Goal: Communication & Community: Answer question/provide support

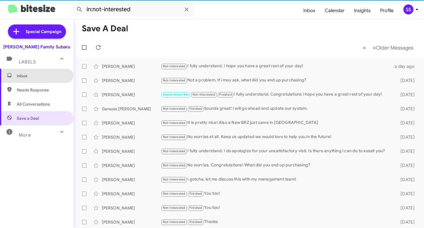
click at [41, 76] on span "Inbox" at bounding box center [42, 76] width 50 height 6
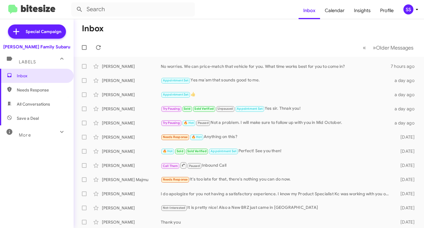
click at [41, 122] on span "Save a Deal" at bounding box center [37, 118] width 74 height 14
type input "in:not-interested"
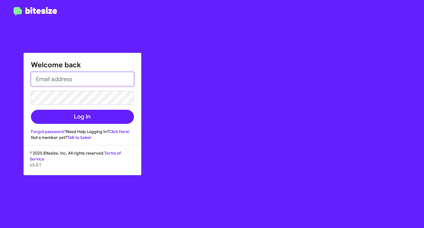
click at [65, 83] on input "email" at bounding box center [82, 79] width 103 height 14
type input "[EMAIL_ADDRESS][DOMAIN_NAME]"
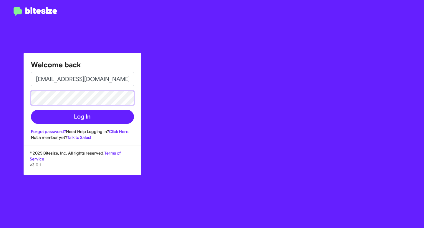
click at [31, 110] on button "Log In" at bounding box center [82, 117] width 103 height 14
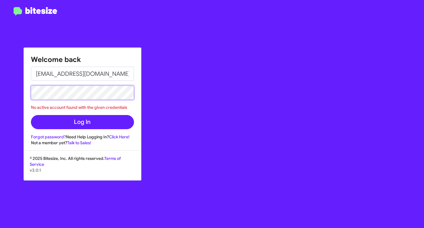
click at [12, 91] on div "Welcome back [EMAIL_ADDRESS][DOMAIN_NAME] No active account found with the give…" at bounding box center [212, 114] width 424 height 228
click at [31, 115] on button "Log In" at bounding box center [82, 122] width 103 height 14
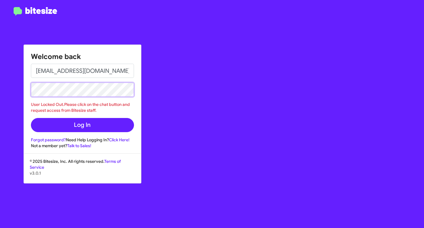
click at [31, 118] on button "Log In" at bounding box center [82, 125] width 103 height 14
click at [128, 142] on link "Click Here!" at bounding box center [119, 139] width 21 height 5
click at [169, 87] on div "Welcome back [EMAIL_ADDRESS][DOMAIN_NAME] User Locked Out.Please click on the c…" at bounding box center [247, 114] width 353 height 228
click at [11, 90] on div "Welcome back [EMAIL_ADDRESS][DOMAIN_NAME] User Locked Out.Please click on the c…" at bounding box center [212, 114] width 424 height 228
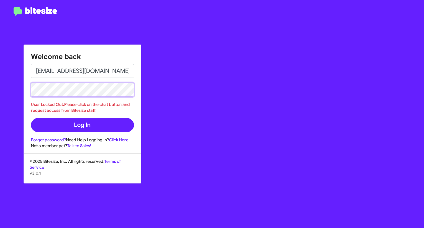
click at [31, 118] on button "Log In" at bounding box center [82, 125] width 103 height 14
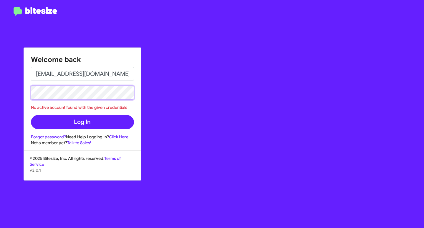
click at [31, 115] on button "Log In" at bounding box center [82, 122] width 103 height 14
click at [48, 135] on link "Forgot password?" at bounding box center [48, 136] width 35 height 5
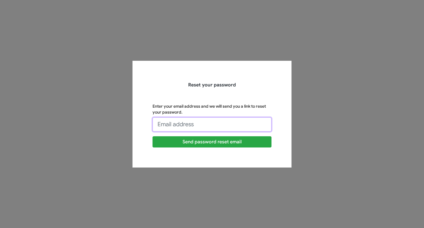
click at [191, 122] on input "Enter your email address and we will send you a link to reset your password." at bounding box center [212, 124] width 119 height 14
type input "[EMAIL_ADDRESS][DOMAIN_NAME]"
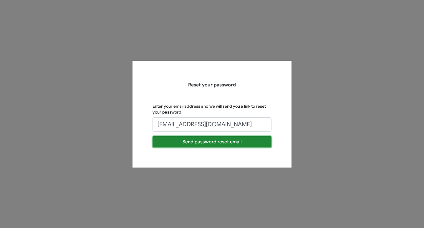
click at [192, 141] on button "Send password reset email" at bounding box center [212, 141] width 119 height 11
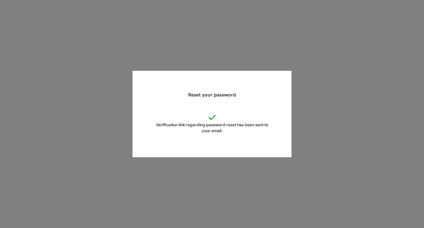
click at [225, 52] on app-forgot-password "Reset your password Verification link regarding password reset has been sent to…" at bounding box center [212, 114] width 424 height 228
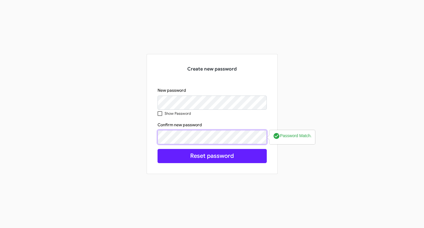
click at [158, 149] on button "Reset password" at bounding box center [212, 156] width 109 height 14
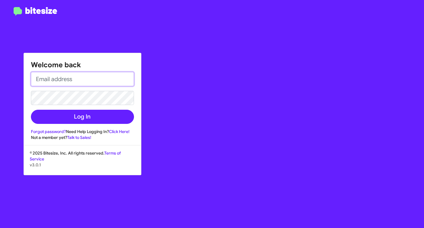
drag, startPoint x: 46, startPoint y: 77, endPoint x: 46, endPoint y: 80, distance: 3.3
click at [46, 77] on input "email" at bounding box center [82, 79] width 103 height 14
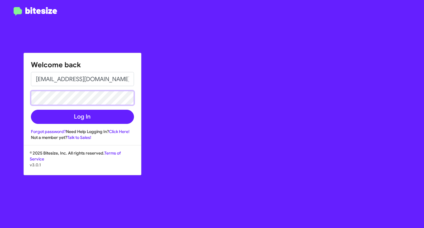
click at [31, 110] on button "Log In" at bounding box center [82, 117] width 103 height 14
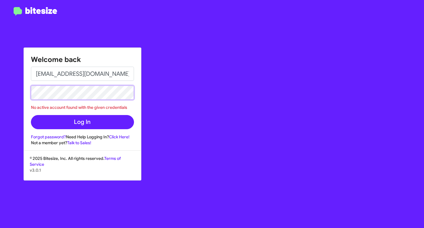
click at [28, 94] on div "Welcome back [EMAIL_ADDRESS][DOMAIN_NAME] No active account found with the give…" at bounding box center [82, 97] width 117 height 98
click at [31, 115] on button "Log In" at bounding box center [82, 122] width 103 height 14
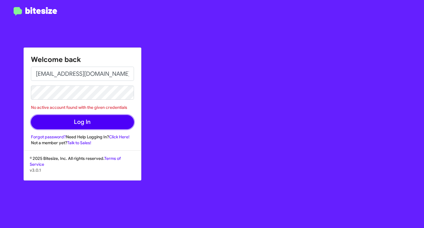
click at [72, 123] on button "Log In" at bounding box center [82, 122] width 103 height 14
click at [92, 121] on button "Log In" at bounding box center [82, 122] width 103 height 14
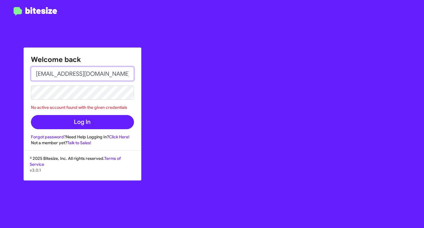
drag, startPoint x: 120, startPoint y: 72, endPoint x: -24, endPoint y: 62, distance: 144.4
click at [0, 62] on html "Welcome back [EMAIL_ADDRESS][DOMAIN_NAME] No active account found with the give…" at bounding box center [212, 114] width 424 height 228
type input "[EMAIL_ADDRESS][DOMAIN_NAME]"
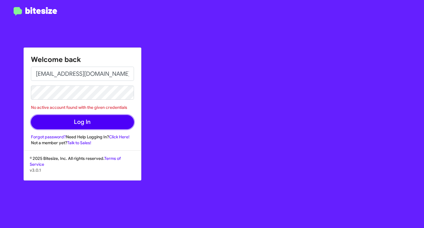
click at [70, 121] on button "Log In" at bounding box center [82, 122] width 103 height 14
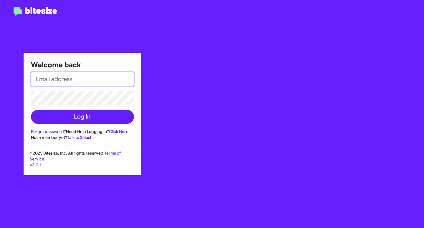
click at [61, 77] on input "email" at bounding box center [82, 79] width 103 height 14
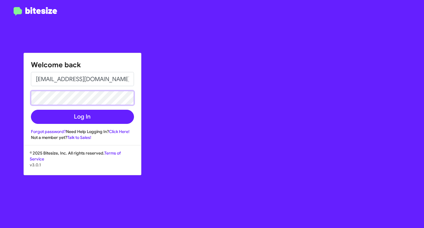
click at [31, 110] on button "Log In" at bounding box center [82, 117] width 103 height 14
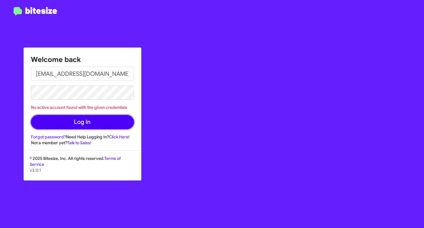
click at [95, 127] on button "Log In" at bounding box center [82, 122] width 103 height 14
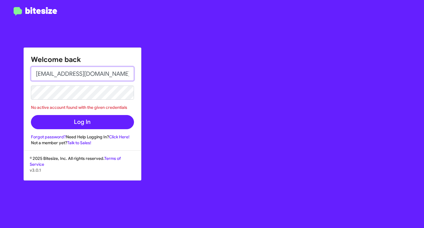
click at [39, 74] on input "[EMAIL_ADDRESS][DOMAIN_NAME]" at bounding box center [82, 74] width 103 height 14
click at [31, 115] on button "Log In" at bounding box center [82, 122] width 103 height 14
click at [39, 74] on input "Ssalinas@hicksautogroup.com" at bounding box center [82, 74] width 103 height 14
click at [217, 59] on div "Welcome back [EMAIL_ADDRESS][DOMAIN_NAME] No active account found with the give…" at bounding box center [247, 114] width 353 height 228
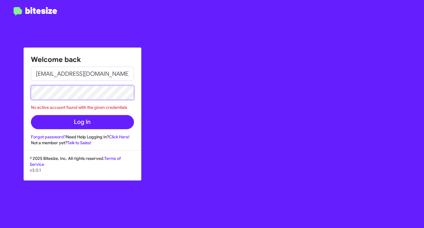
click at [4, 86] on div "Welcome back [EMAIL_ADDRESS][DOMAIN_NAME] No active account found with the give…" at bounding box center [212, 114] width 424 height 228
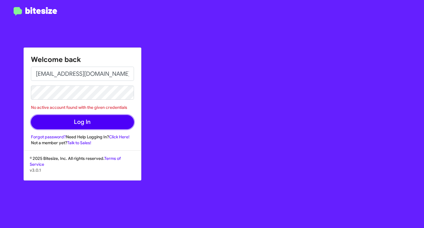
click at [90, 125] on button "Log In" at bounding box center [82, 122] width 103 height 14
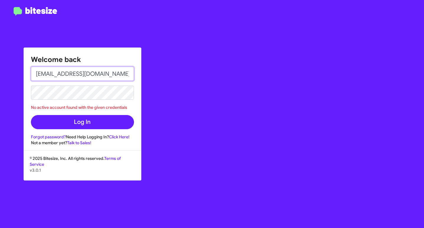
click at [39, 75] on input "[EMAIL_ADDRESS][DOMAIN_NAME]" at bounding box center [82, 74] width 103 height 14
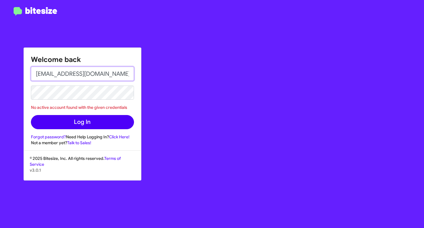
type input "Ssalinas@hicksautogroup.com"
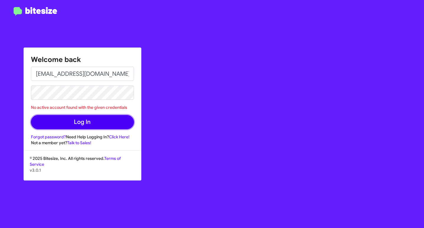
click at [98, 124] on button "Log In" at bounding box center [82, 122] width 103 height 14
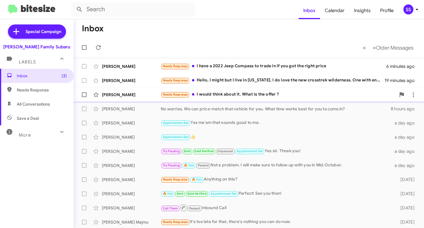
click at [218, 93] on div "Needs Response I would think about it. What is the offer ?" at bounding box center [278, 94] width 235 height 7
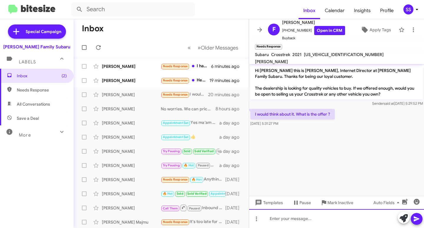
click at [318, 209] on div at bounding box center [336, 218] width 175 height 19
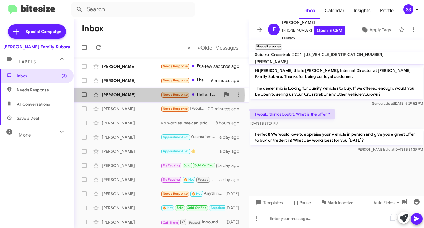
click at [135, 95] on div "Susan Stewart" at bounding box center [131, 95] width 59 height 6
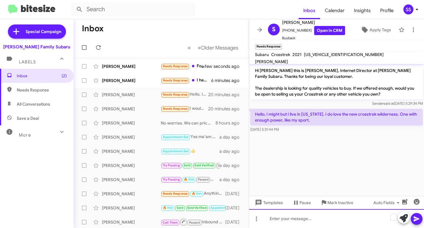
click at [299, 217] on div "To enrich screen reader interactions, please activate Accessibility in Grammarl…" at bounding box center [336, 218] width 175 height 19
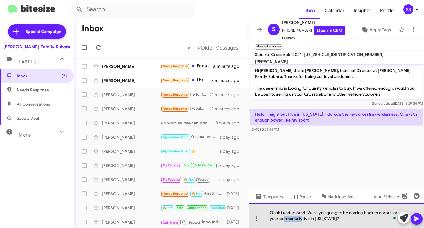
drag, startPoint x: 302, startPoint y: 219, endPoint x: 284, endPoint y: 219, distance: 18.6
click at [284, 219] on div "Ohhh i understand. Were you going to be coming back to corpus or your permental…" at bounding box center [336, 215] width 175 height 25
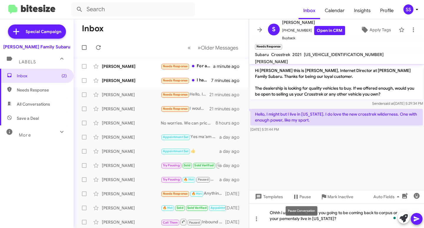
click at [299, 218] on mat-tooltip-component "Pause Conversation" at bounding box center [302, 211] width 40 height 18
click at [300, 219] on mat-tooltip-component "Pause Conversation" at bounding box center [302, 211] width 40 height 18
click at [298, 219] on mat-tooltip-component "Pause Conversation" at bounding box center [302, 211] width 40 height 18
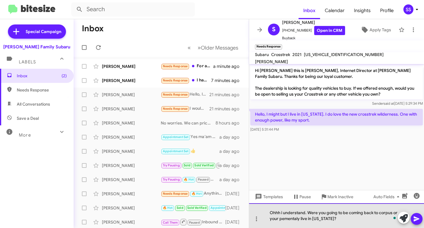
click at [301, 220] on div "Ohhh i understand. Were you going to be coming back to corpus or your pementaly…" at bounding box center [336, 215] width 175 height 25
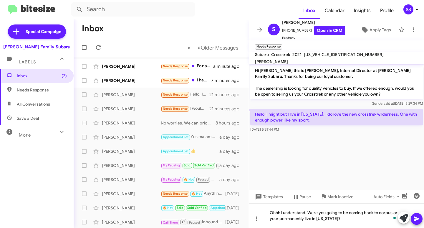
click at [420, 215] on icon at bounding box center [416, 218] width 7 height 7
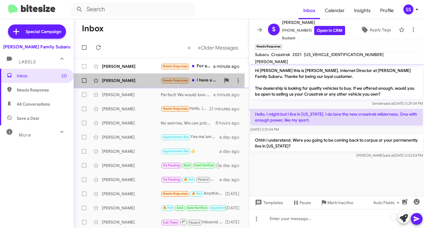
click at [138, 79] on div "Ramon Guerra" at bounding box center [131, 80] width 59 height 6
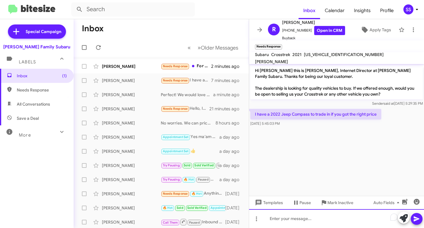
click at [301, 214] on div "To enrich screen reader interactions, please activate Accessibility in Grammarl…" at bounding box center [336, 218] width 175 height 19
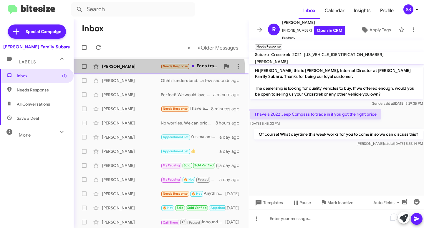
click at [146, 70] on div "Jessica Tinch Needs Response For a trade in 2 minutes ago" at bounding box center [161, 66] width 166 height 12
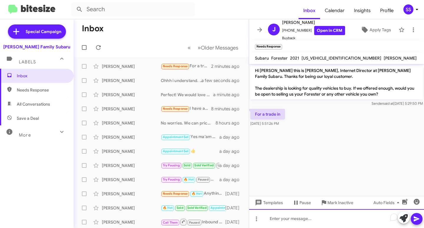
click at [295, 216] on div "To enrich screen reader interactions, please activate Accessibility in Grammarl…" at bounding box center [336, 218] width 175 height 19
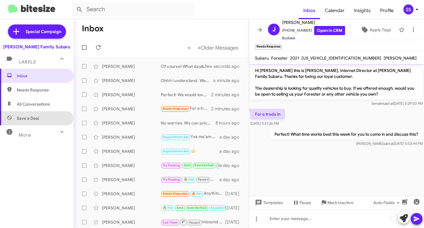
click at [41, 115] on span "Save a Deal" at bounding box center [37, 118] width 74 height 14
type input "in:not-interested"
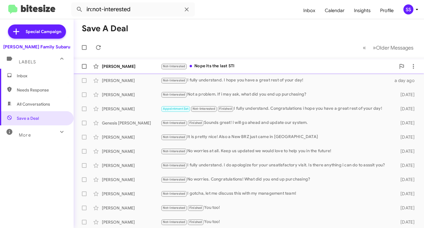
click at [219, 65] on div "Not-Interested Nope its the last STI" at bounding box center [278, 66] width 235 height 7
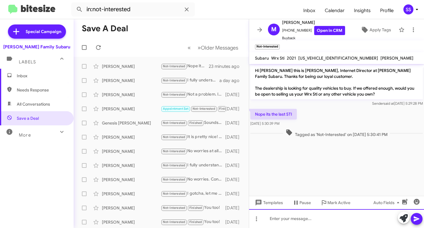
click at [312, 225] on div at bounding box center [336, 218] width 175 height 19
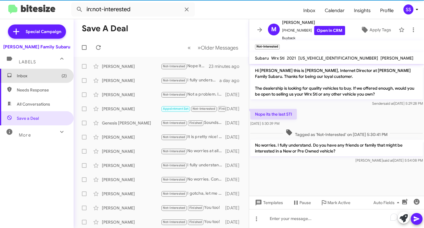
click at [52, 73] on span "Inbox (2)" at bounding box center [42, 76] width 50 height 6
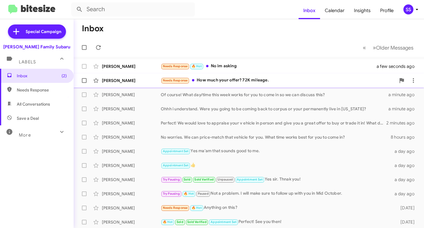
click at [150, 78] on div "Aristotle Narcise" at bounding box center [131, 80] width 59 height 6
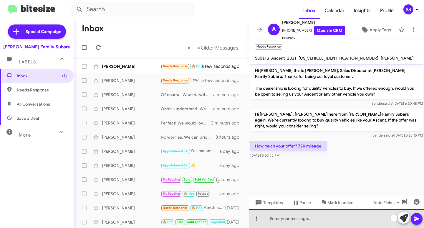
click at [287, 219] on div "To enrich screen reader interactions, please activate Accessibility in Grammarl…" at bounding box center [336, 218] width 175 height 19
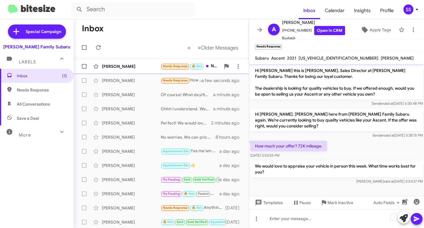
click at [142, 67] on div "Jessica Tinch" at bounding box center [131, 66] width 59 height 6
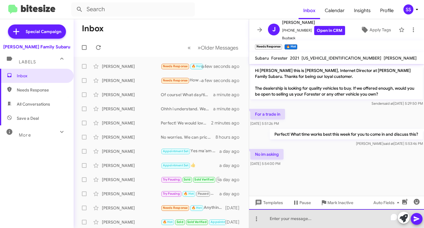
click at [302, 218] on div "To enrich screen reader interactions, please activate Accessibility in Grammarl…" at bounding box center [336, 218] width 175 height 19
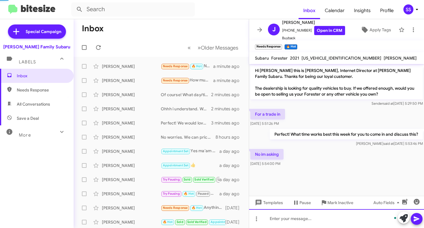
scroll to position [5, 0]
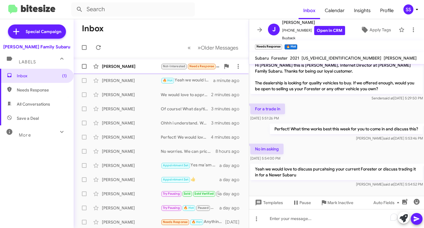
click at [133, 65] on div "Matthew Burkes" at bounding box center [131, 66] width 59 height 6
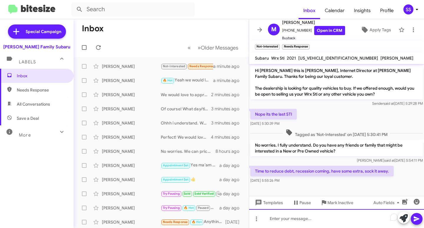
click at [314, 222] on div "To enrich screen reader interactions, please activate Accessibility in Grammarl…" at bounding box center [336, 218] width 175 height 19
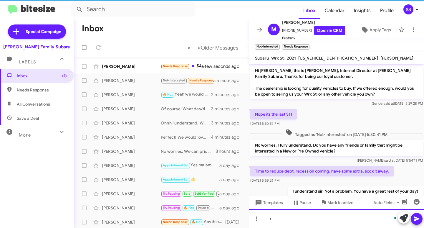
scroll to position [18, 0]
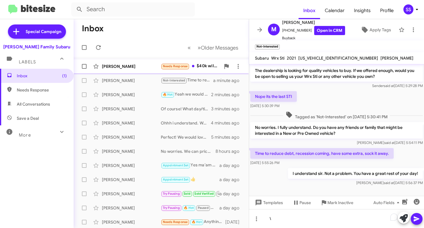
click at [123, 66] on div "Aristotle Narcise" at bounding box center [131, 66] width 59 height 6
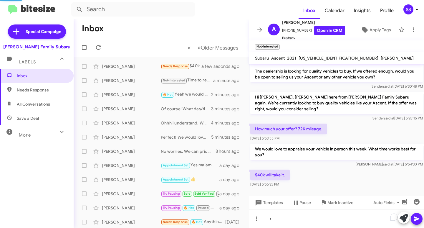
scroll to position [17, 0]
click at [301, 216] on div "\" at bounding box center [336, 218] width 175 height 19
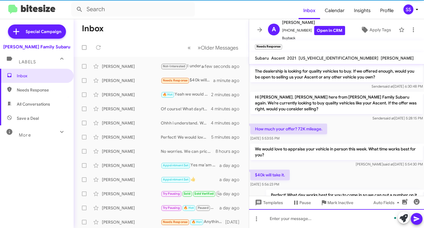
scroll to position [39, 0]
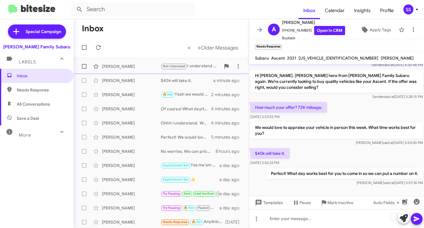
click at [117, 68] on div "Matthew Burkes" at bounding box center [131, 66] width 59 height 6
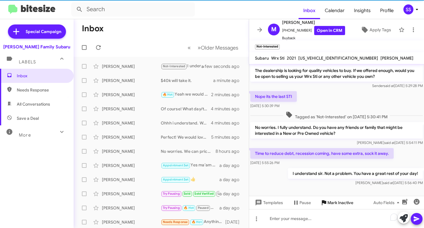
click at [340, 202] on span "Mark Inactive" at bounding box center [341, 202] width 26 height 11
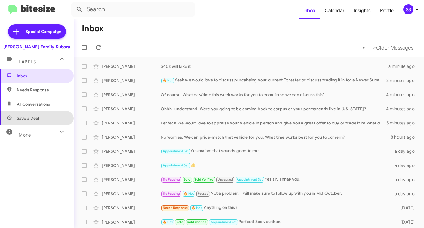
click at [50, 115] on span "Save a Deal" at bounding box center [37, 118] width 74 height 14
type input "in:not-interested"
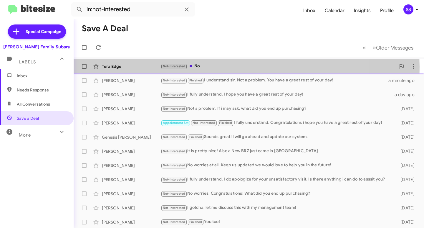
click at [207, 67] on div "Not-Interested No" at bounding box center [278, 66] width 235 height 7
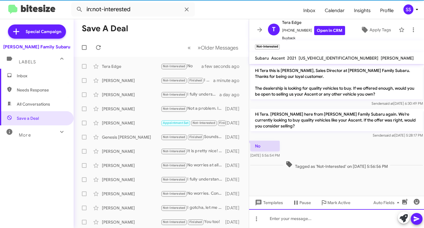
click at [298, 220] on div at bounding box center [336, 218] width 175 height 19
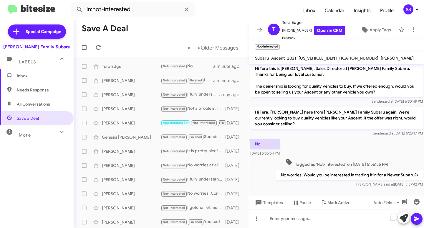
click at [33, 73] on span "Inbox" at bounding box center [42, 76] width 50 height 6
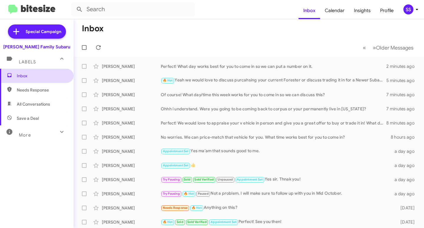
click at [56, 75] on span "Inbox" at bounding box center [42, 76] width 50 height 6
click at [36, 115] on span "Save a Deal" at bounding box center [37, 118] width 74 height 14
type input "in:not-interested"
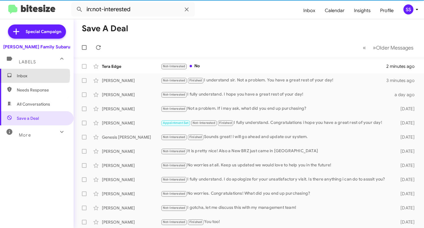
click at [33, 75] on span "Inbox" at bounding box center [42, 76] width 50 height 6
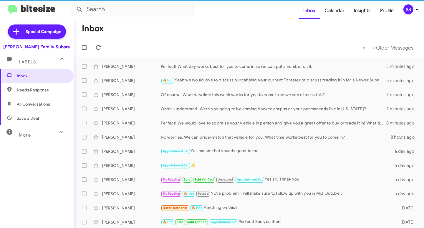
click at [31, 121] on span "Save a Deal" at bounding box center [37, 118] width 74 height 14
type input "in:not-interested"
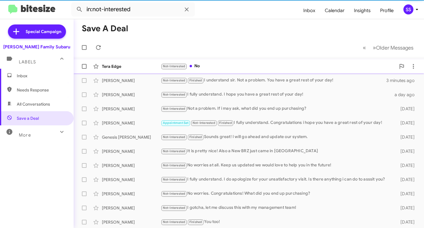
click at [206, 66] on div "Not-Interested No" at bounding box center [278, 66] width 235 height 7
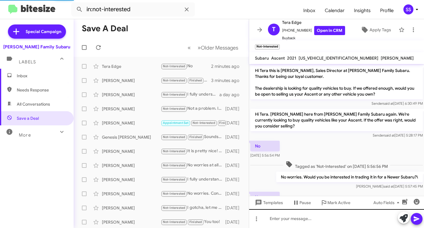
scroll to position [24, 0]
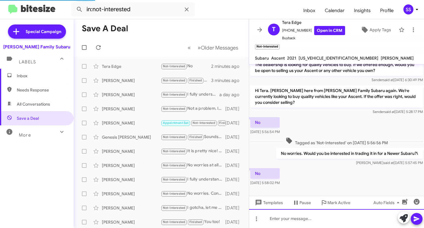
click at [303, 211] on div at bounding box center [336, 218] width 175 height 19
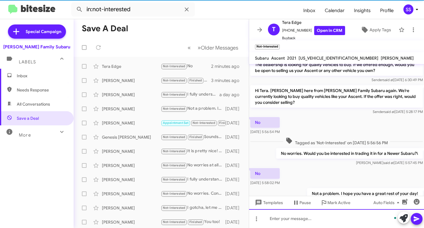
scroll to position [45, 0]
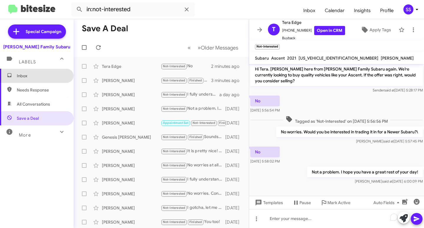
click at [46, 75] on span "Inbox" at bounding box center [42, 76] width 50 height 6
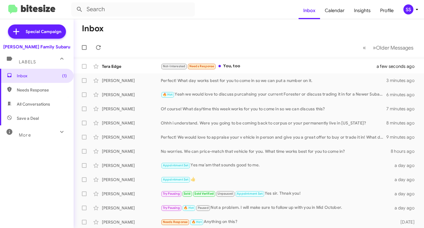
click at [248, 70] on div "Tera Edge Not-Interested Needs Response You, too a few seconds ago" at bounding box center [248, 66] width 341 height 12
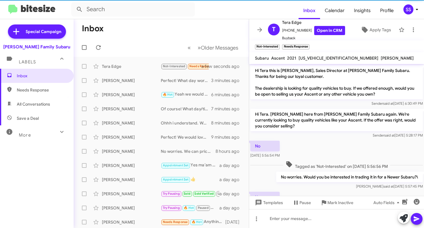
scroll to position [67, 0]
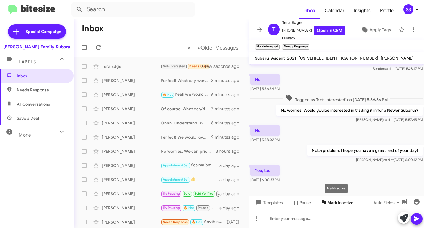
click at [337, 204] on span "Mark Inactive" at bounding box center [341, 202] width 26 height 11
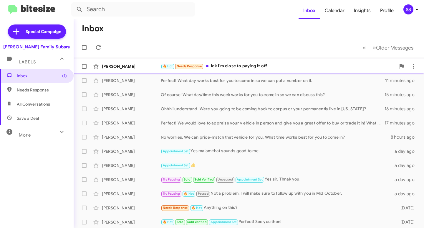
click at [256, 69] on div "🔥 Hot Needs Response Idk I'm close to paying it off" at bounding box center [278, 66] width 235 height 7
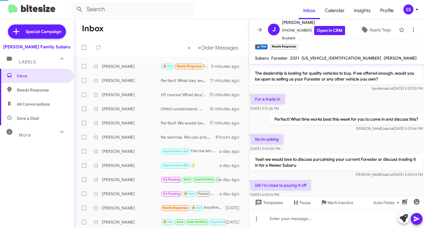
scroll to position [27, 0]
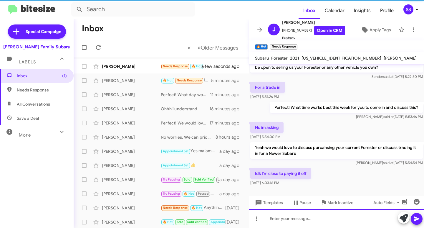
click at [300, 222] on div at bounding box center [336, 218] width 175 height 19
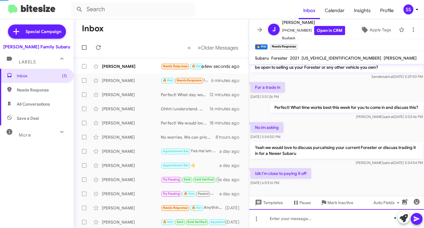
scroll to position [54, 0]
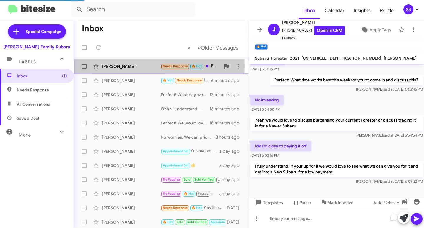
click at [130, 66] on div "Ramon Guerra" at bounding box center [131, 66] width 59 height 6
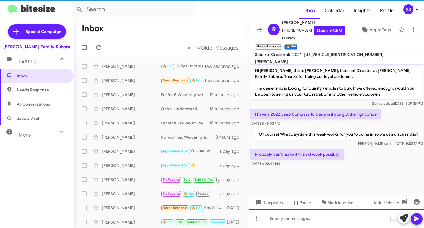
click at [293, 221] on div "To enrich screen reader interactions, please activate Accessibility in Grammarl…" at bounding box center [336, 218] width 175 height 19
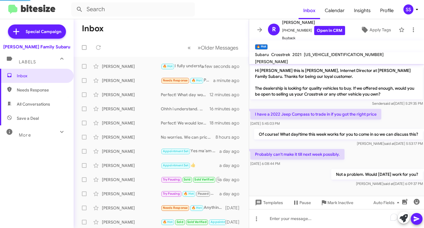
click at [28, 125] on mat-expansion-panel-header "More" at bounding box center [37, 132] width 74 height 14
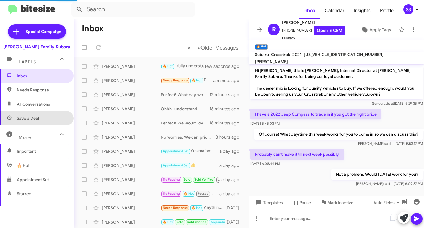
click at [38, 119] on span "Save a Deal" at bounding box center [28, 118] width 22 height 6
type input "in:not-interested"
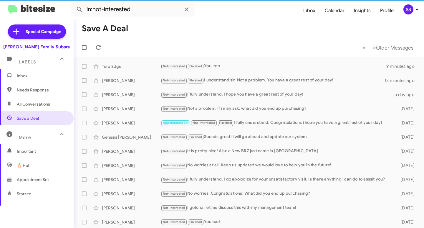
click at [41, 79] on span "Inbox" at bounding box center [37, 76] width 74 height 14
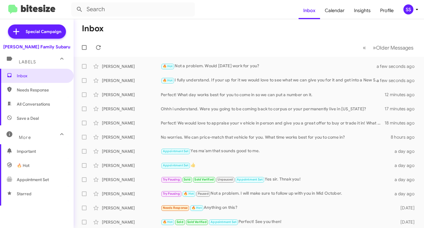
click at [38, 134] on div "More" at bounding box center [31, 134] width 52 height 11
click at [41, 115] on span "Save a Deal" at bounding box center [37, 118] width 74 height 14
type input "in:not-interested"
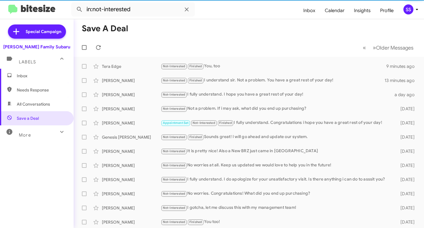
click at [32, 72] on span "Inbox" at bounding box center [37, 76] width 74 height 14
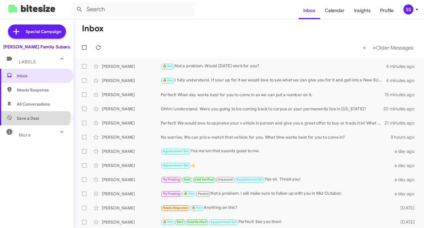
drag, startPoint x: 30, startPoint y: 115, endPoint x: 34, endPoint y: 103, distance: 12.9
click at [30, 115] on span "Save a Deal" at bounding box center [28, 118] width 22 height 6
type input "in:not-interested"
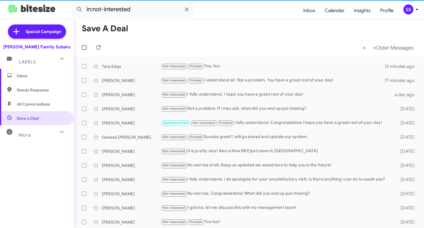
click at [32, 74] on span "Inbox" at bounding box center [42, 76] width 50 height 6
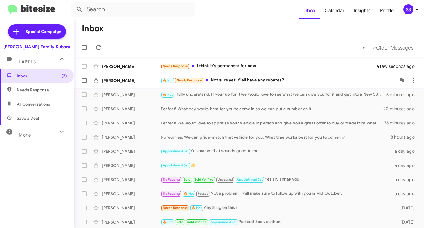
click at [233, 78] on div "🔥 Hot Needs Response Not sure yet. Y'all have any rebates?" at bounding box center [278, 80] width 235 height 7
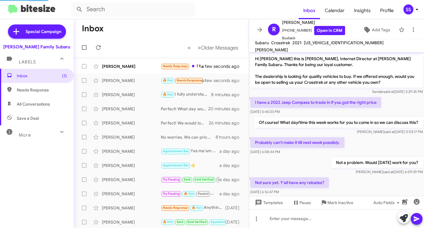
scroll to position [15, 0]
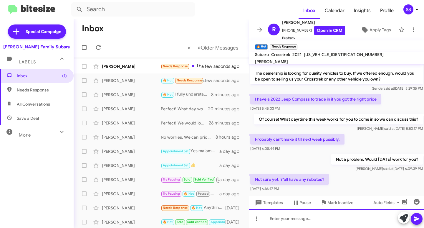
click at [295, 216] on div at bounding box center [336, 218] width 175 height 19
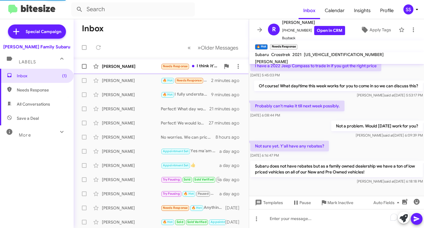
click at [132, 70] on div "Susan Stewart Needs Response I think it's permanent for now a minute ago" at bounding box center [161, 66] width 166 height 12
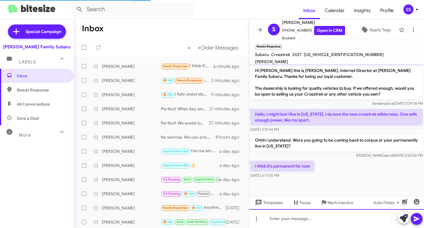
click at [296, 222] on div "To enrich screen reader interactions, please activate Accessibility in Grammarl…" at bounding box center [336, 218] width 175 height 19
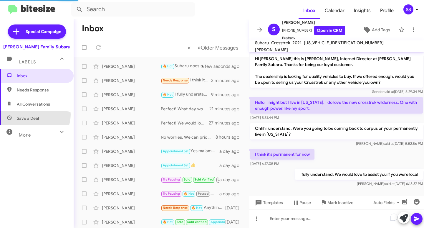
click at [32, 114] on span "Save a Deal" at bounding box center [37, 118] width 74 height 14
type input "in:not-interested"
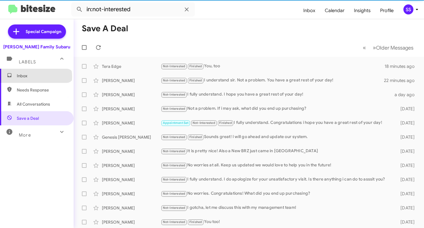
click at [36, 77] on span "Inbox" at bounding box center [42, 76] width 50 height 6
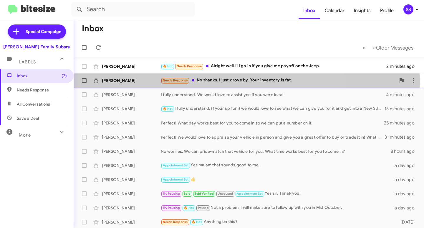
click at [233, 81] on div "Needs Response No thanks. I just drove by. Your inventory is fat." at bounding box center [278, 80] width 235 height 7
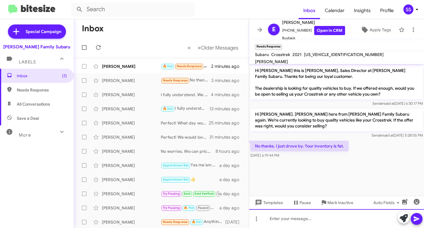
click at [287, 219] on div at bounding box center [336, 218] width 175 height 19
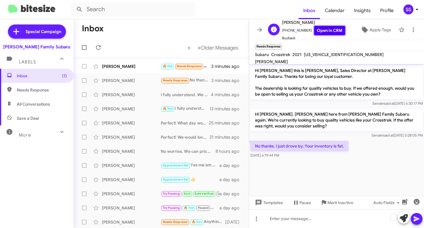
click at [318, 32] on link "Open in CRM" at bounding box center [329, 30] width 31 height 9
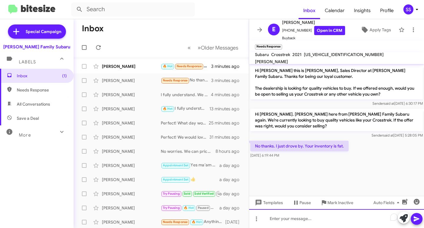
click at [298, 219] on div "To enrich screen reader interactions, please activate Accessibility in Grammarl…" at bounding box center [336, 218] width 175 height 19
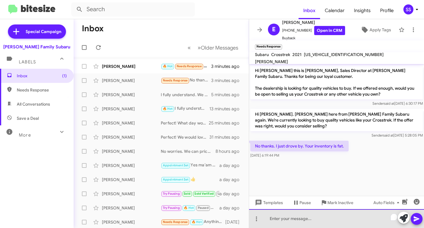
click at [298, 224] on div "To enrich screen reader interactions, please activate Accessibility in Grammarl…" at bounding box center [336, 218] width 175 height 19
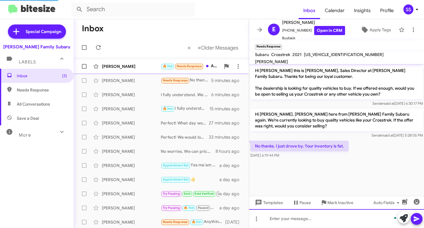
scroll to position [1, 0]
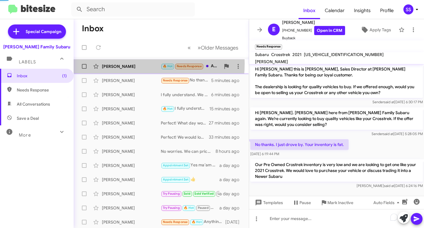
click at [115, 63] on div "Ramon Guerra" at bounding box center [131, 66] width 59 height 6
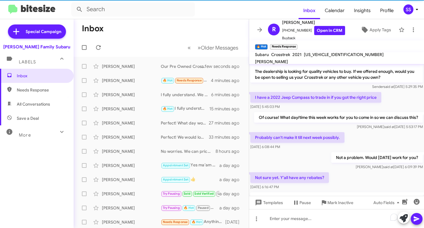
scroll to position [76, 0]
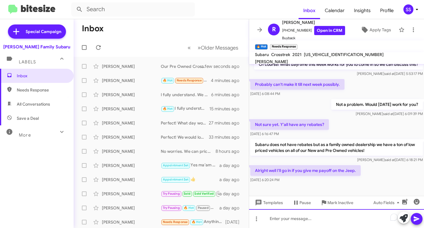
click at [294, 220] on div "To enrich screen reader interactions, please activate Accessibility in Grammarl…" at bounding box center [336, 218] width 175 height 19
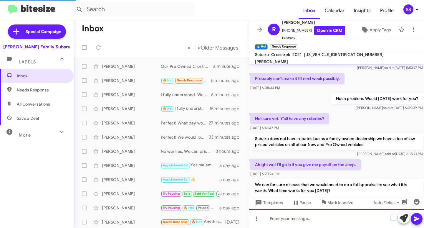
scroll to position [103, 0]
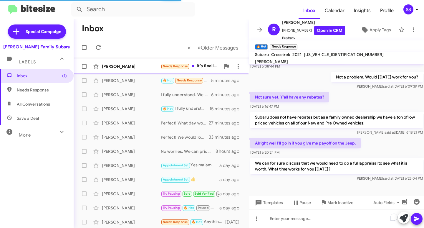
click at [115, 66] on div "Ernest Meyer" at bounding box center [131, 66] width 59 height 6
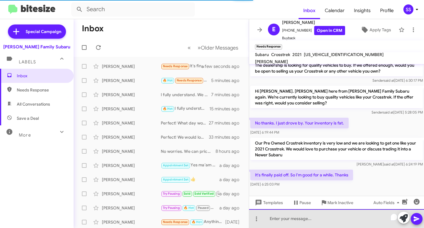
click at [310, 220] on div "To enrich screen reader interactions, please activate Accessibility in Grammarl…" at bounding box center [336, 218] width 175 height 19
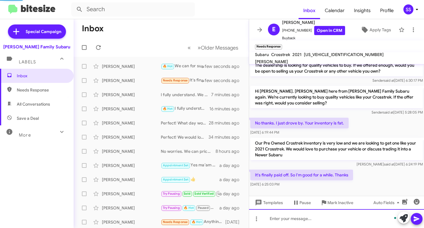
scroll to position [44, 0]
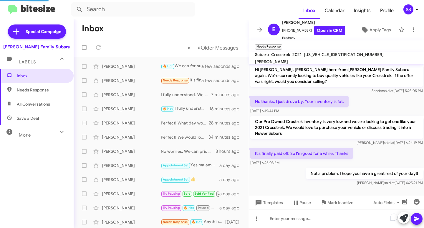
click at [26, 122] on span "Save a Deal" at bounding box center [37, 118] width 74 height 14
type input "in:not-interested"
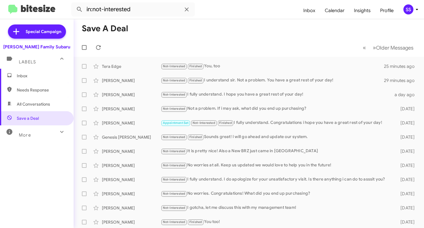
click at [54, 80] on span "Inbox" at bounding box center [37, 76] width 74 height 14
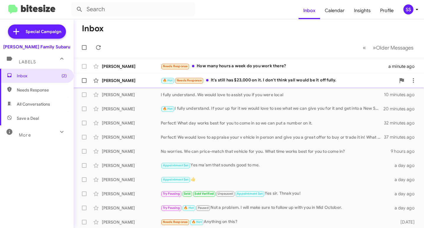
click at [227, 78] on div "🔥 Hot Needs Response It's still has $23,000 on it. I don't think yall would be …" at bounding box center [278, 80] width 235 height 7
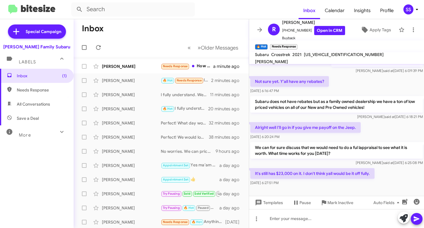
scroll to position [125, 0]
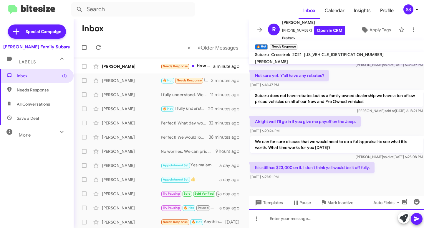
click at [298, 220] on div at bounding box center [336, 218] width 175 height 19
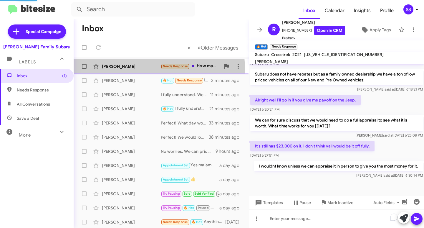
click at [125, 70] on div "Ernest Meyer Needs Response How many hours a week do you work there? 2 minutes …" at bounding box center [161, 66] width 166 height 12
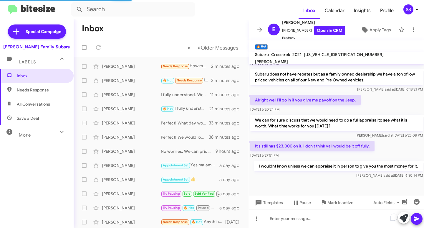
scroll to position [66, 0]
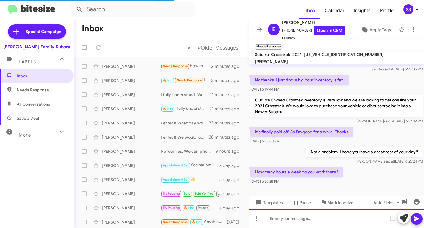
click at [300, 219] on div "To enrich screen reader interactions, please activate Accessibility in Grammarl…" at bounding box center [336, 218] width 175 height 19
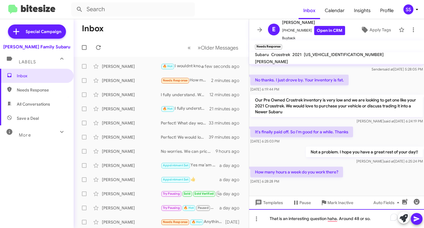
click at [360, 219] on div "That is an interesting question haha. Around 48 or so." at bounding box center [336, 218] width 175 height 19
click at [374, 221] on div "That is an interesting question haha. Around 49 or so." at bounding box center [336, 218] width 175 height 19
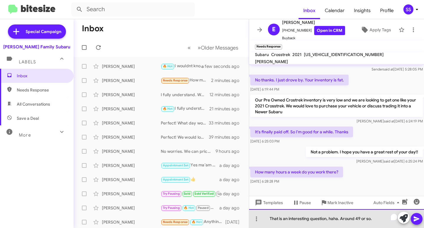
drag, startPoint x: 371, startPoint y: 222, endPoint x: 339, endPoint y: 221, distance: 32.1
click at [339, 221] on div "That is an interesting question, haha. Around 49 or so." at bounding box center [336, 218] width 175 height 19
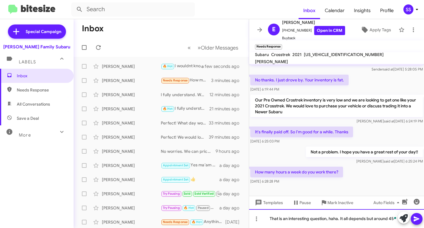
scroll to position [72, 0]
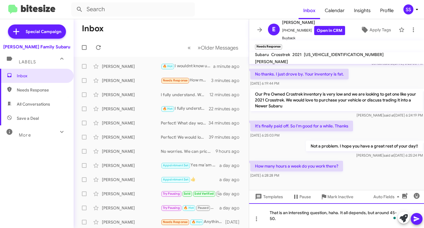
click at [310, 218] on div "That is an interesting question, haha. It all depends, but around 45-50." at bounding box center [336, 215] width 175 height 25
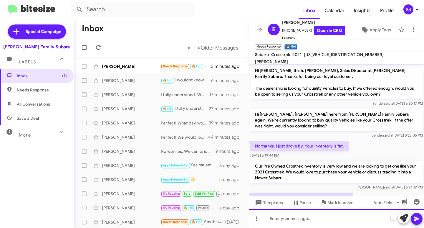
scroll to position [109, 0]
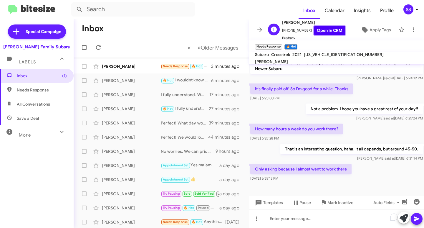
click at [325, 31] on link "Open in CRM" at bounding box center [329, 30] width 31 height 9
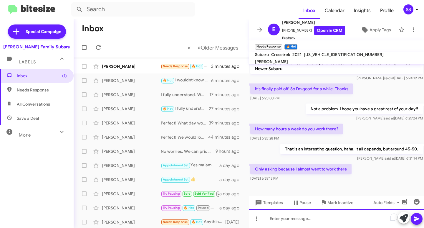
click at [292, 216] on div "To enrich screen reader interactions, please activate Accessibility in Grammarl…" at bounding box center [336, 218] width 175 height 19
click at [325, 225] on div "To enrich screen reader interactions, please activate Accessibility in Grammarl…" at bounding box center [336, 218] width 175 height 19
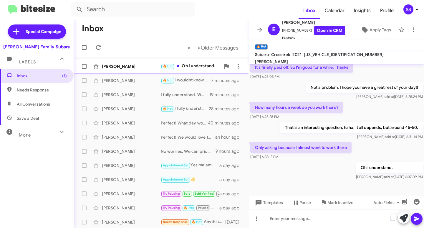
click at [143, 73] on span "Ernest Meyer 🔥 Hot Oh i understand. a few seconds ago" at bounding box center [161, 66] width 175 height 14
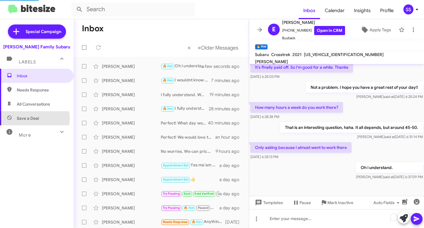
click at [30, 118] on span "Save a Deal" at bounding box center [28, 118] width 22 height 6
type input "in:not-interested"
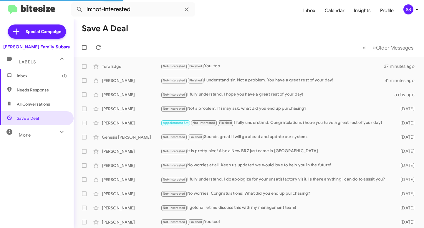
click at [47, 73] on span "Inbox (1)" at bounding box center [42, 76] width 50 height 6
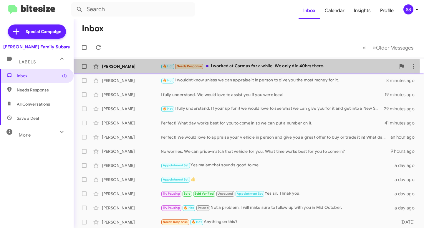
click at [230, 66] on div "🔥 Hot Needs Response I worked at Carmax for a while. We only did 40hrs there." at bounding box center [278, 66] width 235 height 7
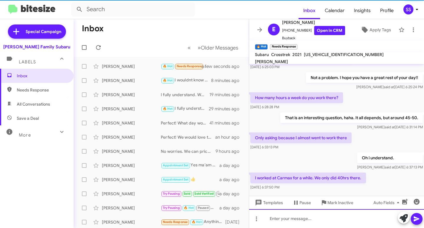
click at [320, 216] on div at bounding box center [336, 218] width 175 height 19
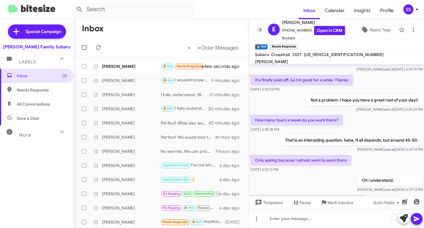
scroll to position [195, 0]
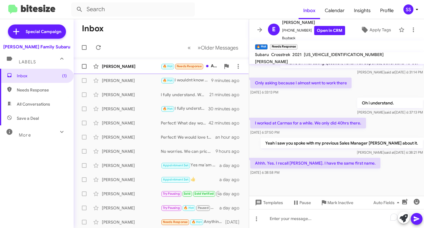
click at [137, 70] on div "Ernest Meyer 🔥 Hot Needs Response Ahhh. Yes. I recall Ernest. I have the same f…" at bounding box center [161, 66] width 166 height 12
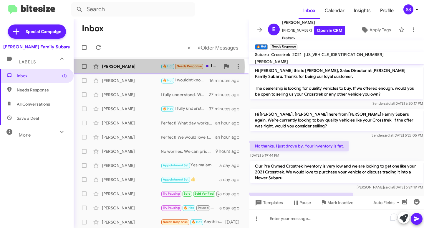
click at [141, 67] on div "Ernest Meyer" at bounding box center [131, 66] width 59 height 6
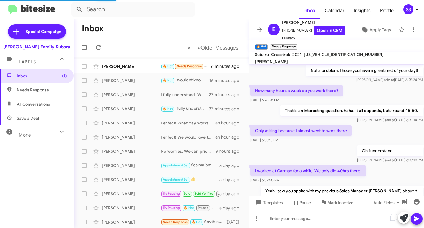
scroll to position [216, 0]
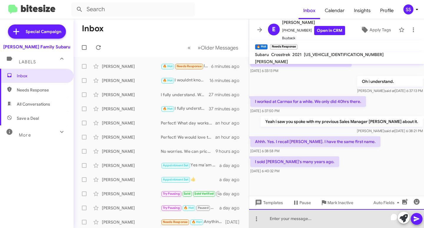
click at [312, 222] on div "To enrich screen reader interactions, please activate Accessibility in Grammarl…" at bounding box center [336, 218] width 175 height 19
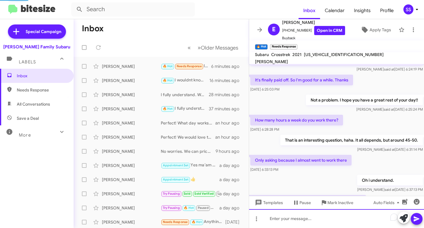
scroll to position [238, 0]
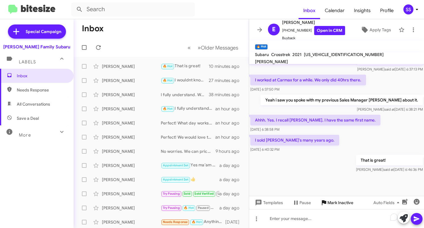
click at [331, 200] on span "Mark Inactive" at bounding box center [341, 202] width 26 height 11
